Goal: Find specific page/section: Find specific page/section

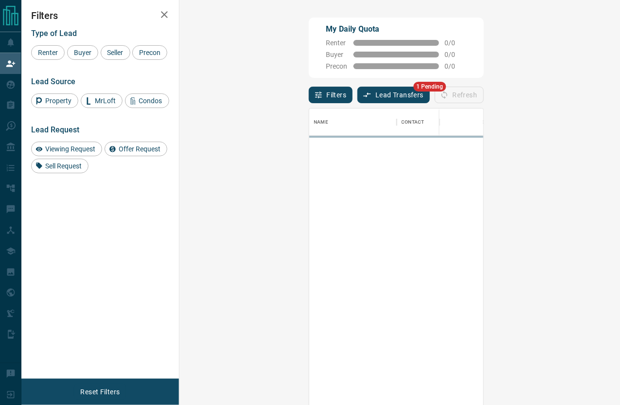
scroll to position [309, 420]
click at [357, 89] on button "Lead Transfers" at bounding box center [393, 95] width 72 height 17
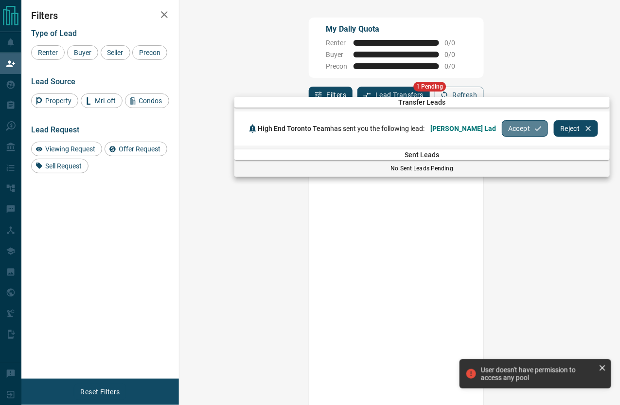
click at [503, 131] on button "Accept" at bounding box center [525, 128] width 46 height 17
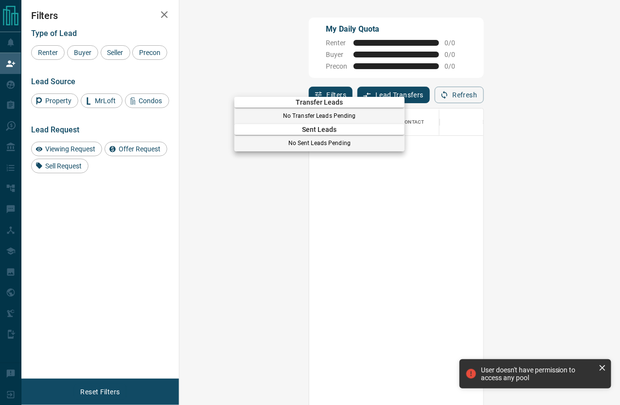
click at [18, 90] on div at bounding box center [310, 202] width 620 height 405
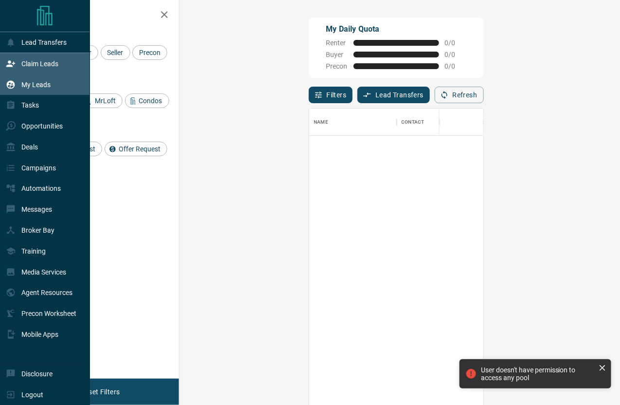
click at [17, 91] on div "My Leads" at bounding box center [28, 84] width 45 height 16
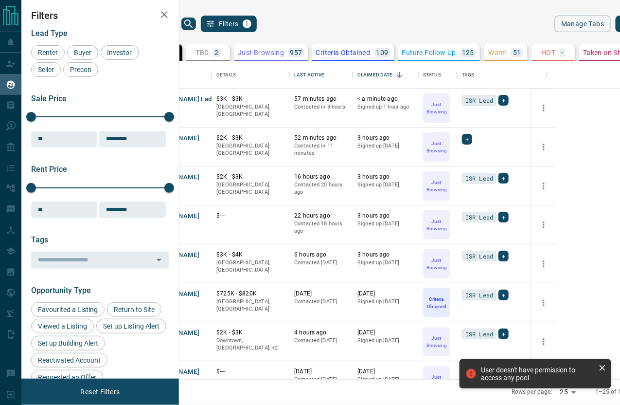
scroll to position [318, 437]
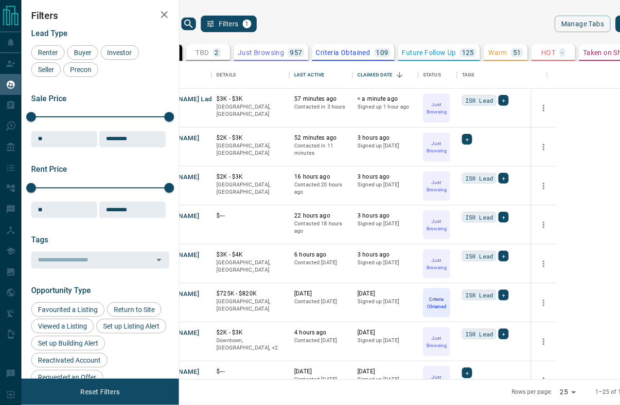
click at [196, 20] on button "search button" at bounding box center [188, 24] width 15 height 13
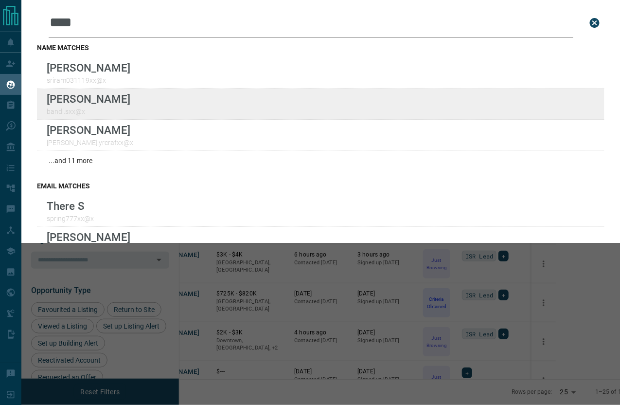
type input "****"
click at [0, 0] on div "Lead Transfers Claim Leads My Leads Tasks Opportunities Deals Campaigns Automat…" at bounding box center [310, 202] width 620 height 404
